Goal: Task Accomplishment & Management: Use online tool/utility

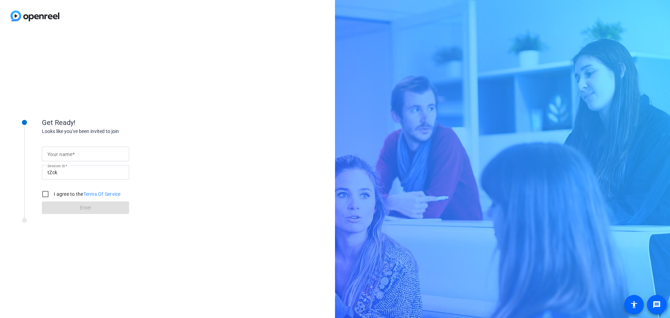
click at [60, 154] on mat-label "Your name" at bounding box center [59, 155] width 25 height 6
click at [60, 154] on input "Your name" at bounding box center [85, 154] width 76 height 8
type input "[PERSON_NAME]"
click at [42, 194] on input "I agree to the Terms Of Service" at bounding box center [45, 194] width 14 height 14
checkbox input "true"
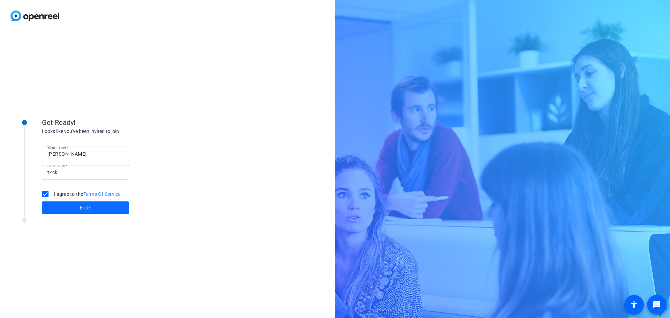
click at [76, 209] on span at bounding box center [85, 207] width 87 height 17
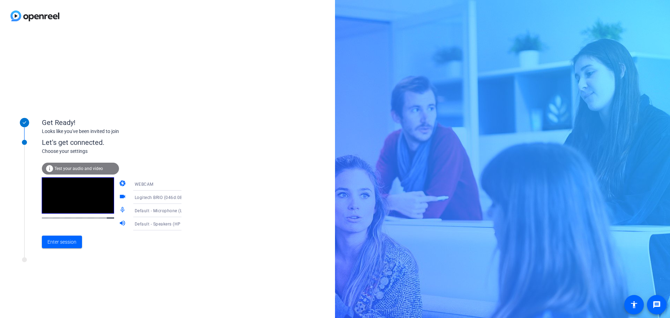
click at [84, 170] on span "Test your audio and video" at bounding box center [78, 168] width 49 height 5
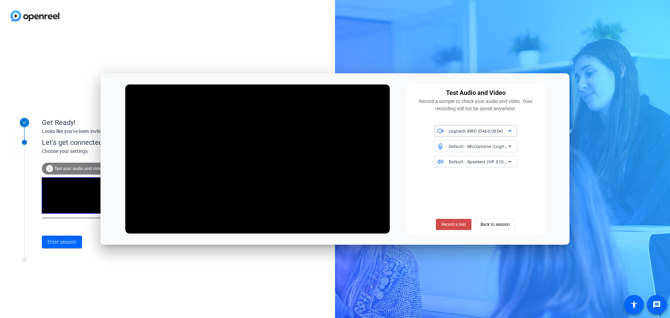
click at [458, 226] on span "Record a test" at bounding box center [454, 224] width 24 height 6
click at [448, 225] on span "Stop Testing (3s)" at bounding box center [454, 224] width 32 height 6
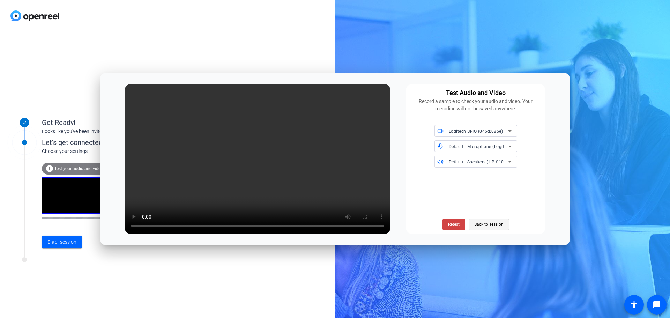
click at [496, 223] on span "Back to session" at bounding box center [488, 224] width 29 height 13
